Goal: Task Accomplishment & Management: Use online tool/utility

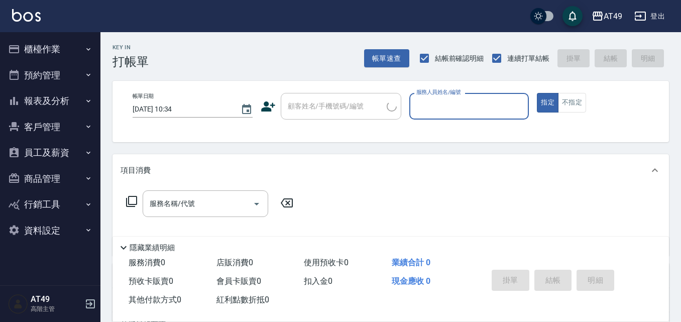
click at [51, 54] on button "櫃檯作業" at bounding box center [50, 49] width 92 height 26
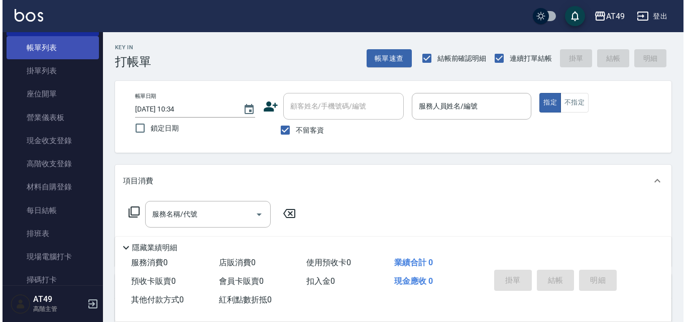
scroll to position [151, 0]
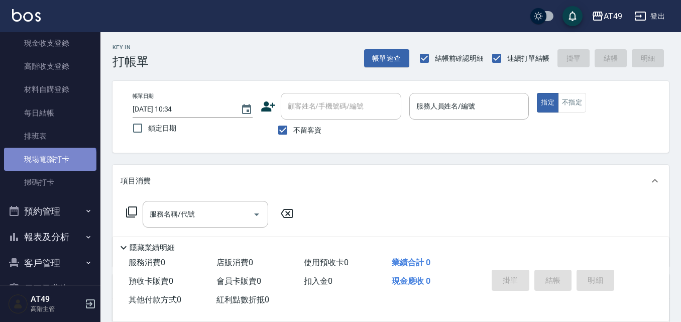
click at [49, 162] on link "現場電腦打卡" at bounding box center [50, 159] width 92 height 23
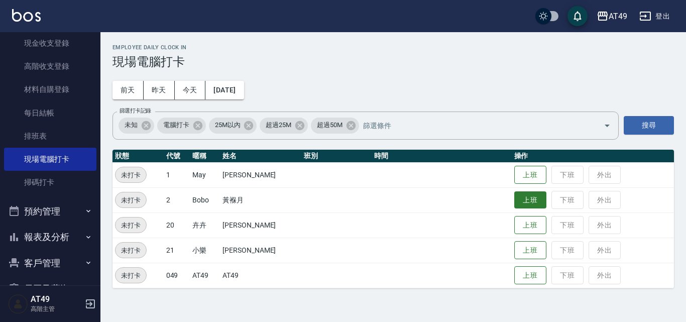
click at [524, 195] on button "上班" at bounding box center [530, 200] width 32 height 18
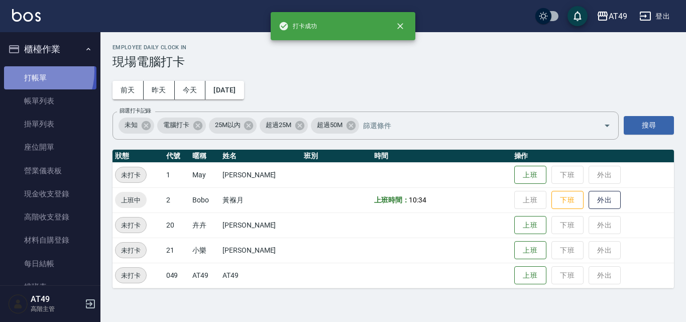
click at [29, 71] on link "打帳單" at bounding box center [50, 77] width 92 height 23
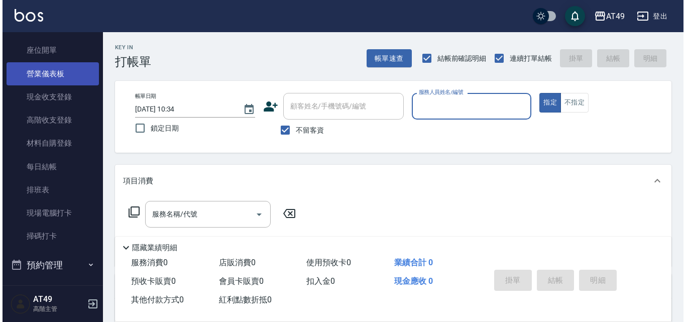
scroll to position [100, 0]
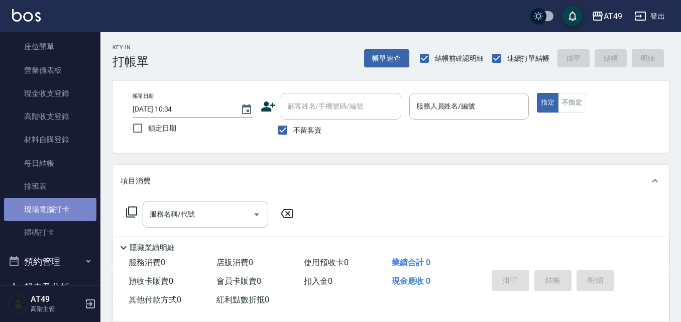
click at [63, 208] on link "現場電腦打卡" at bounding box center [50, 209] width 92 height 23
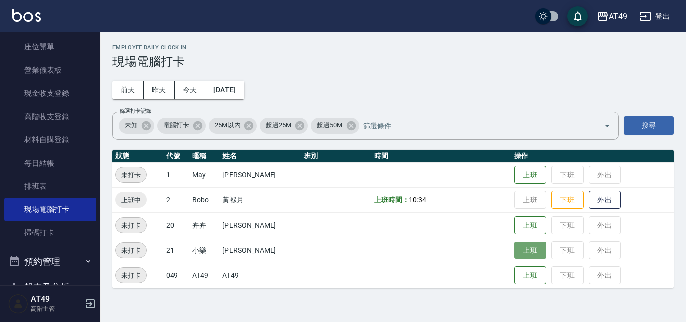
click at [525, 251] on button "上班" at bounding box center [530, 250] width 32 height 18
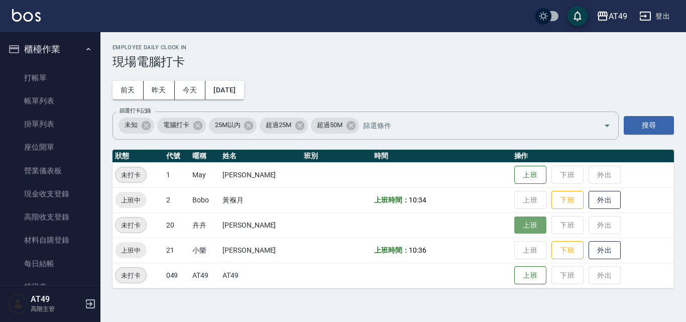
click at [529, 232] on button "上班" at bounding box center [530, 225] width 32 height 18
